Goal: Task Accomplishment & Management: Use online tool/utility

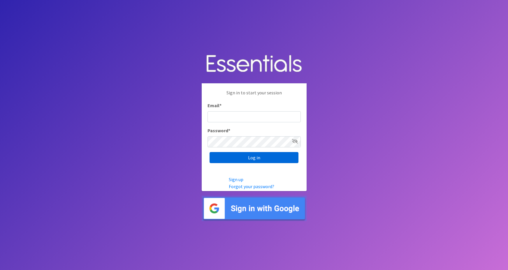
type input "[PERSON_NAME][EMAIL_ADDRESS][PERSON_NAME][DOMAIN_NAME]"
click at [218, 159] on input "Log in" at bounding box center [254, 157] width 89 height 11
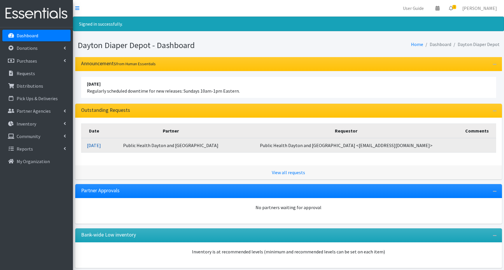
click at [101, 146] on link "[DATE]" at bounding box center [94, 146] width 14 height 6
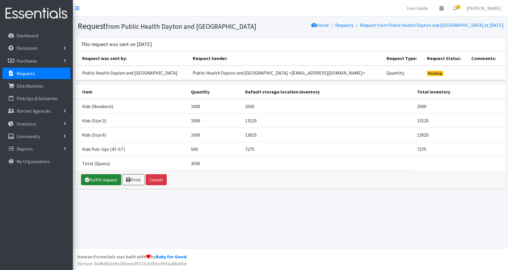
click at [102, 180] on link "Fulfill request" at bounding box center [101, 179] width 40 height 11
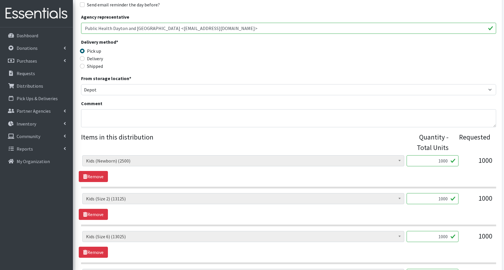
scroll to position [224, 0]
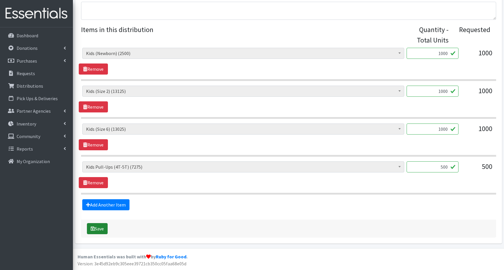
click at [96, 230] on button "Save" at bounding box center [97, 228] width 21 height 11
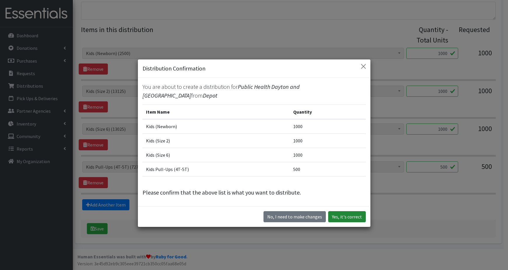
click at [342, 216] on button "Yes, it's correct" at bounding box center [347, 216] width 38 height 11
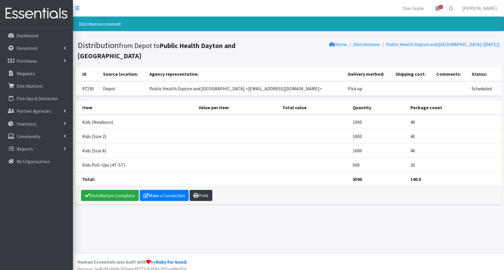
click at [203, 197] on link "Print" at bounding box center [201, 195] width 23 height 11
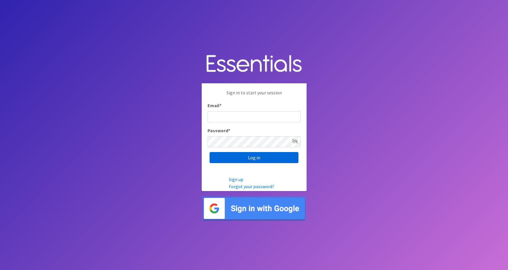
type input "maggie.schneemann@gmail.com"
click at [250, 157] on input "Log in" at bounding box center [254, 157] width 89 height 11
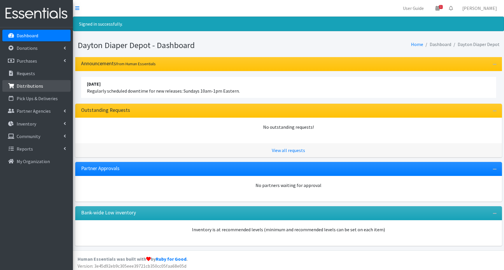
click at [29, 87] on p "Distributions" at bounding box center [30, 86] width 27 height 6
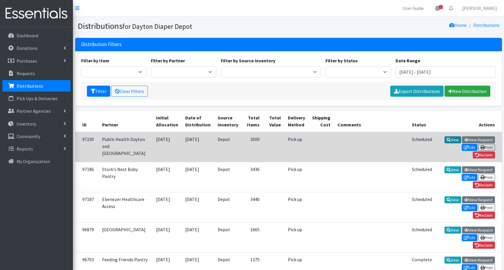
click at [445, 140] on link "View" at bounding box center [453, 140] width 17 height 7
